Goal: Information Seeking & Learning: Learn about a topic

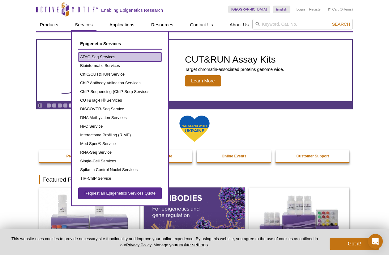
click at [91, 59] on link "ATAC-Seq Services" at bounding box center [120, 57] width 84 height 9
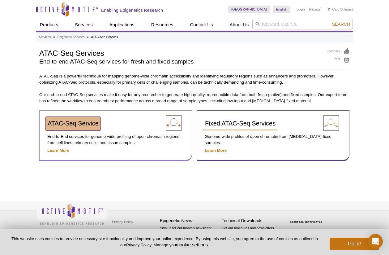
click at [80, 128] on link "ATAC-Seq Service" at bounding box center [73, 124] width 55 height 14
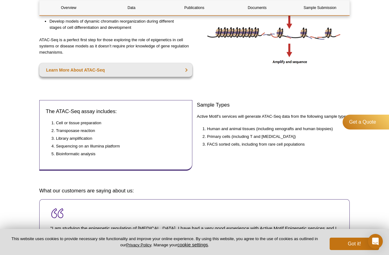
scroll to position [217, 0]
